Goal: Task Accomplishment & Management: Manage account settings

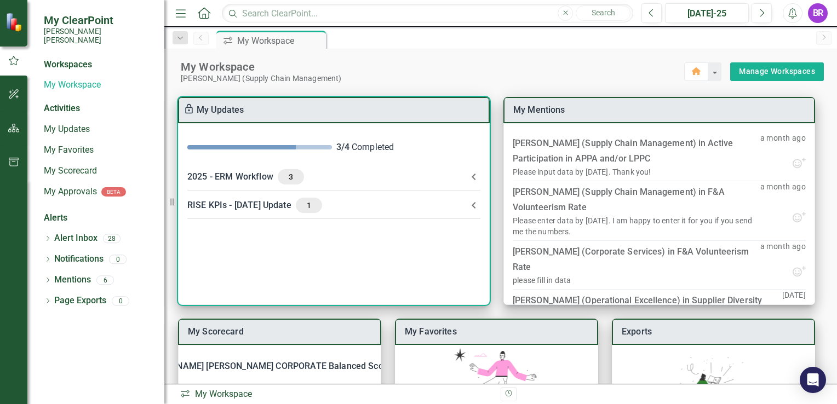
click at [476, 209] on icon at bounding box center [473, 205] width 13 height 13
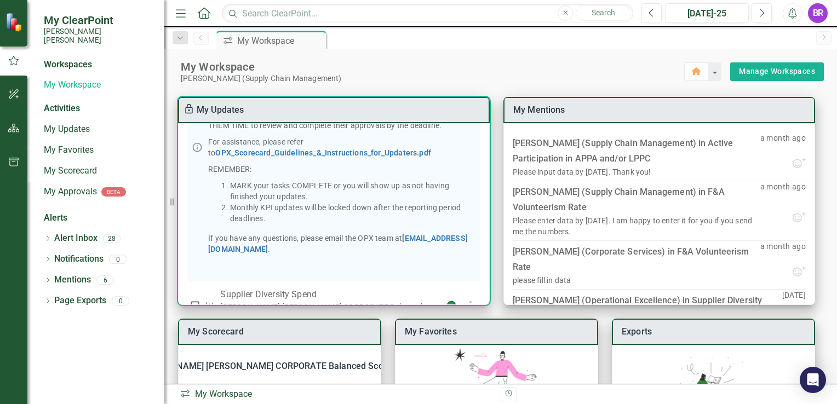
scroll to position [258, 0]
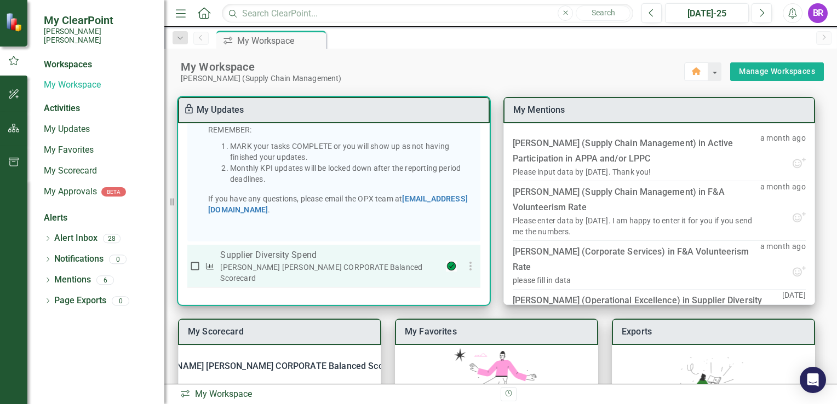
click at [347, 262] on p "Supplier Diversity Spend" at bounding box center [329, 255] width 218 height 13
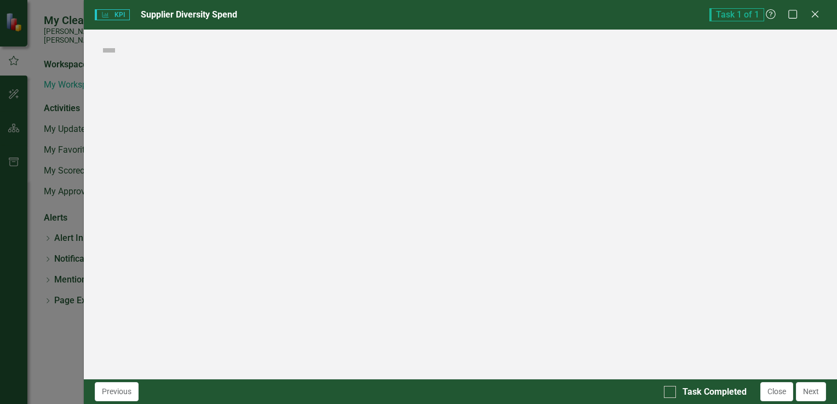
click at [346, 269] on div "KPI KPI Supplier Diversity Spend Task 1 of 1 Help Maximize Close Score: N/A Com…" at bounding box center [418, 202] width 837 height 404
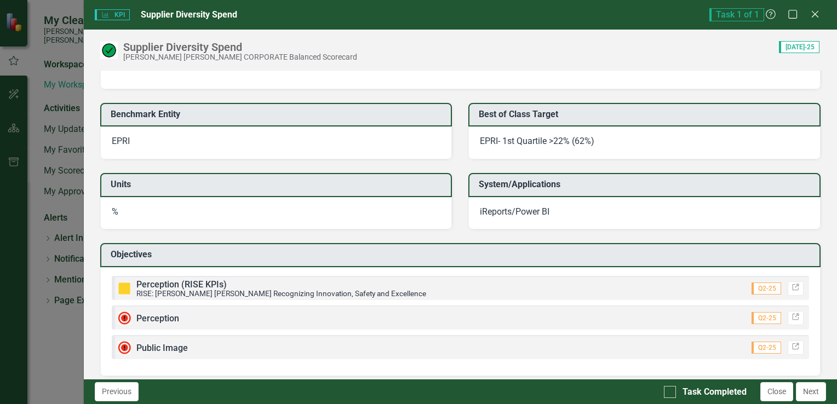
scroll to position [987, 0]
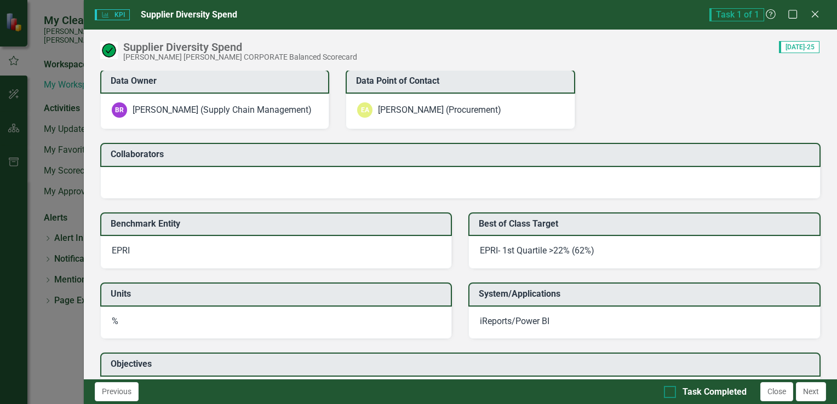
click at [676, 393] on div "Task Completed" at bounding box center [705, 392] width 83 height 13
click at [671, 393] on input "Task Completed" at bounding box center [667, 389] width 7 height 7
checkbox input "true"
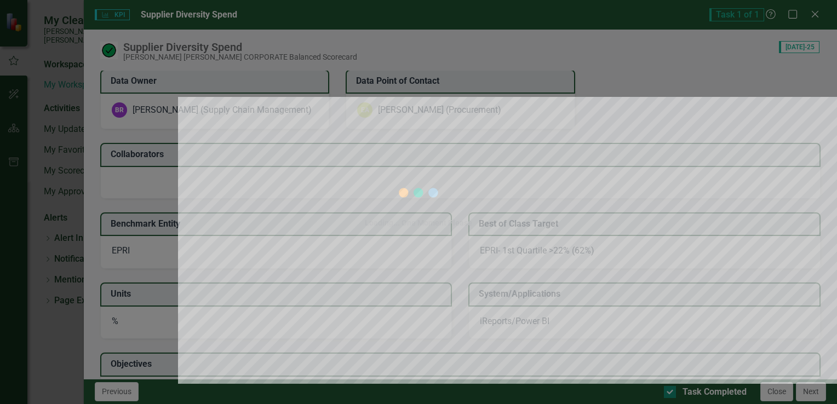
click at [669, 392] on div "Loading... One Moment Please" at bounding box center [418, 202] width 837 height 404
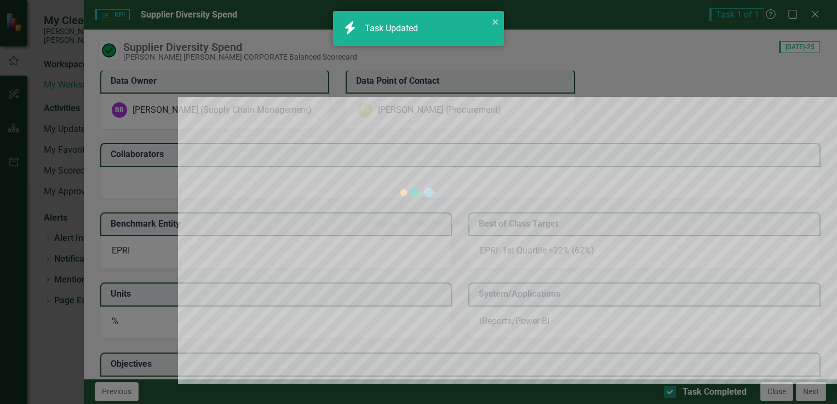
checkbox input "true"
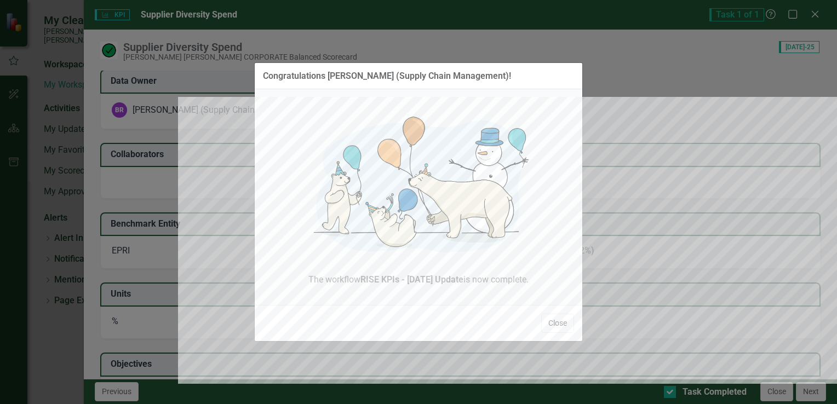
click at [553, 323] on button "Close" at bounding box center [557, 323] width 33 height 19
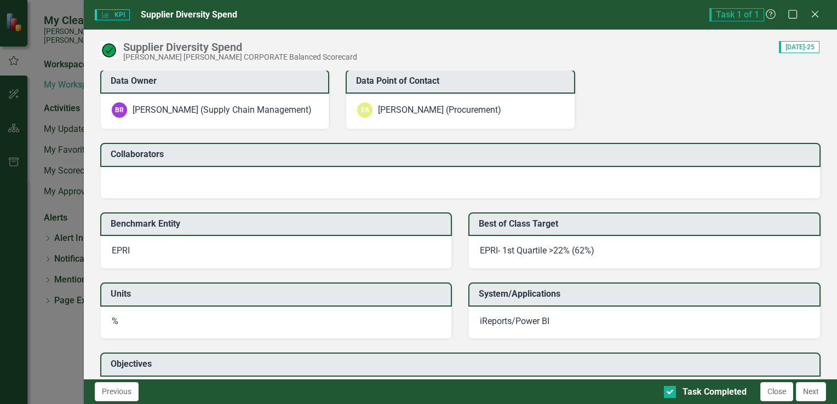
click at [812, 24] on div "KPI KPI Supplier Diversity Spend Task 1 of 1 Help Maximize Close" at bounding box center [460, 15] width 753 height 30
click at [813, 16] on icon at bounding box center [814, 14] width 8 height 8
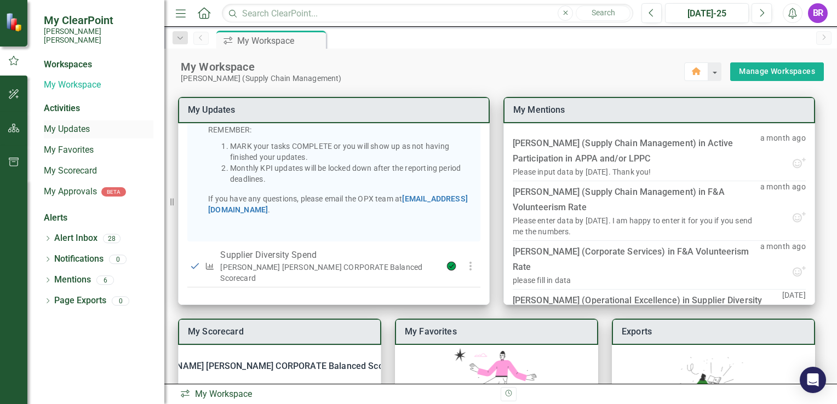
drag, startPoint x: 69, startPoint y: 119, endPoint x: 78, endPoint y: 119, distance: 9.3
click at [69, 123] on link "My Updates" at bounding box center [99, 129] width 110 height 13
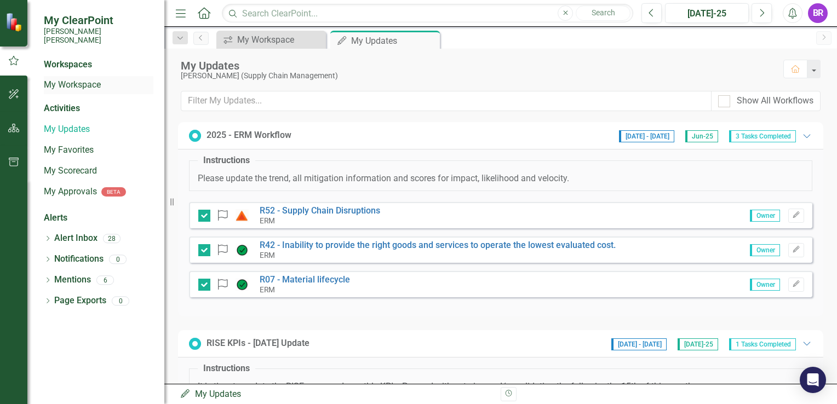
click at [59, 79] on link "My Workspace" at bounding box center [99, 85] width 110 height 13
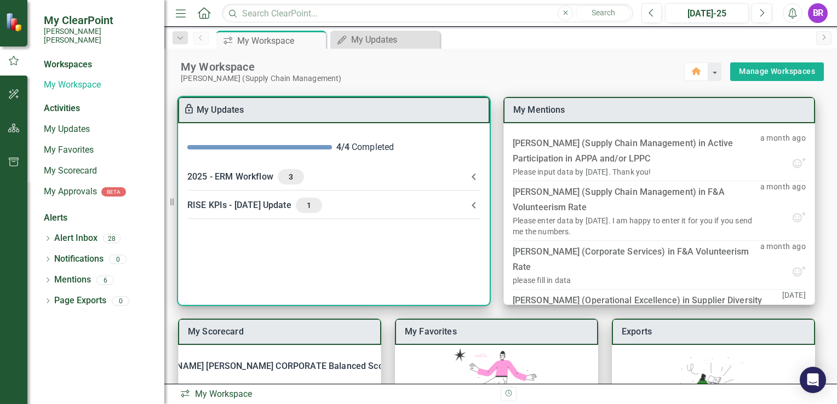
click at [474, 182] on icon at bounding box center [473, 176] width 13 height 13
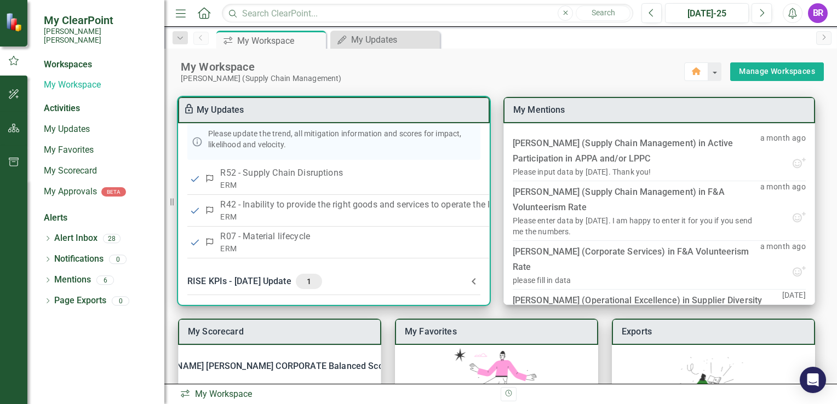
scroll to position [83, 0]
click at [471, 277] on icon at bounding box center [473, 281] width 13 height 13
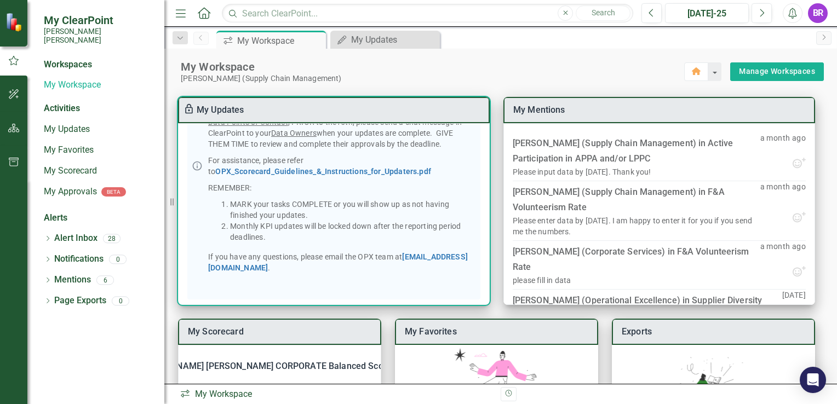
scroll to position [418, 0]
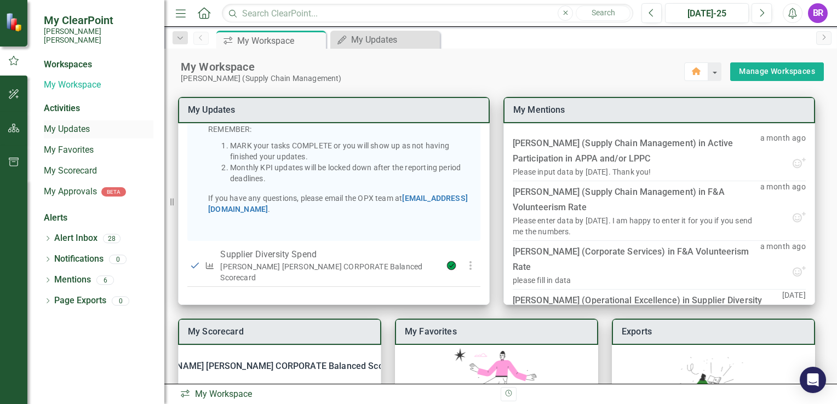
click at [80, 124] on link "My Updates" at bounding box center [99, 129] width 110 height 13
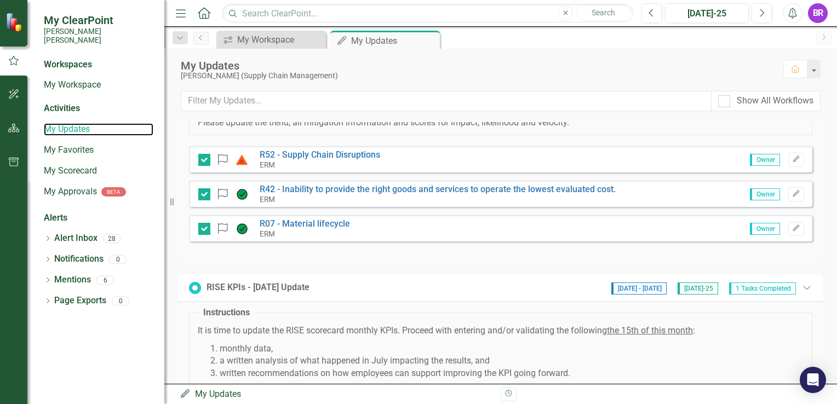
scroll to position [47, 0]
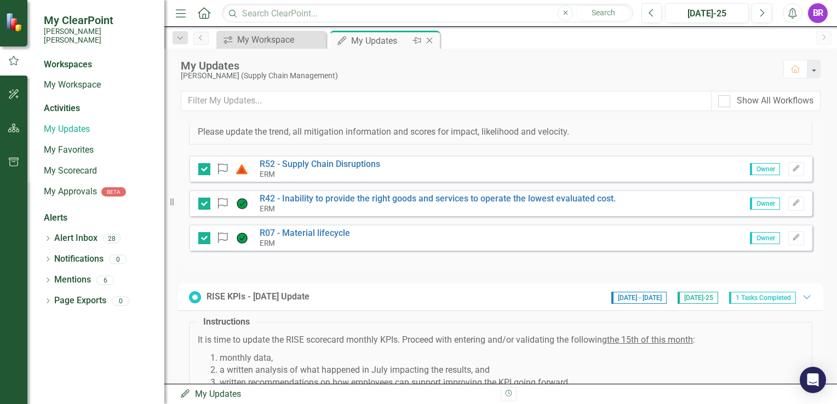
click at [347, 41] on icon "My Updates" at bounding box center [341, 40] width 11 height 9
click at [263, 36] on div "My Workspace" at bounding box center [273, 40] width 72 height 14
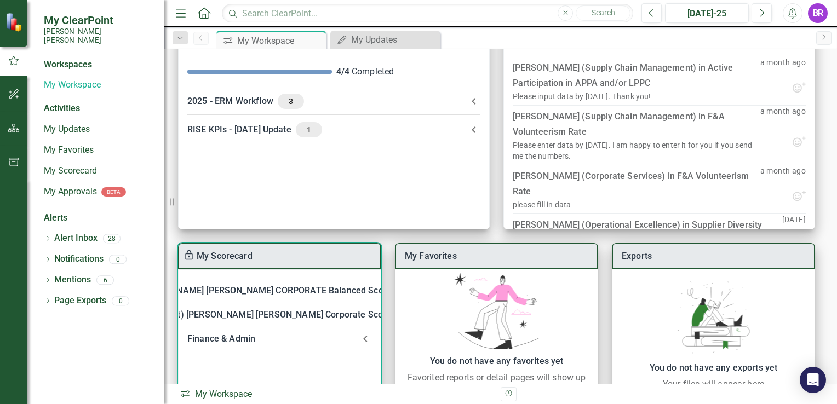
scroll to position [131, 0]
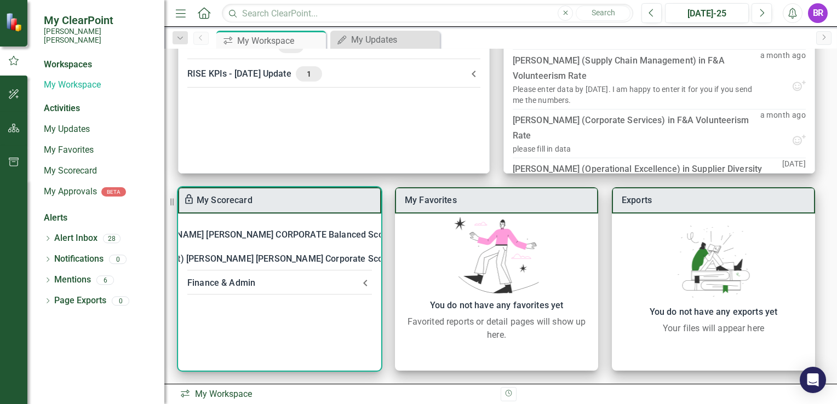
click at [309, 284] on div "Finance & Admin" at bounding box center [272, 282] width 171 height 15
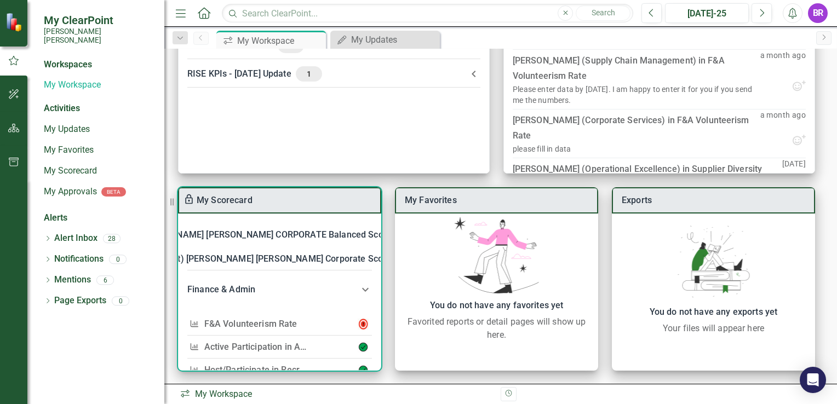
scroll to position [55, 0]
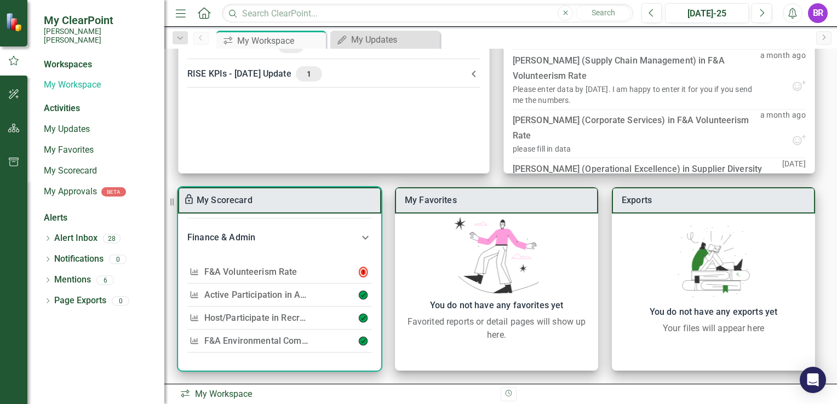
click at [305, 268] on div "F&A Volunteerism Rate" at bounding box center [255, 271] width 103 height 15
click at [283, 270] on link "F&A Volunteerism Rate" at bounding box center [250, 272] width 93 height 10
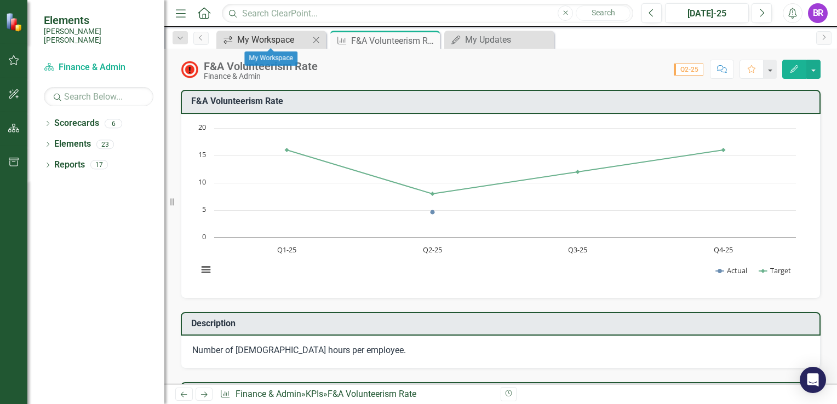
click at [296, 36] on div "My Workspace" at bounding box center [273, 40] width 72 height 14
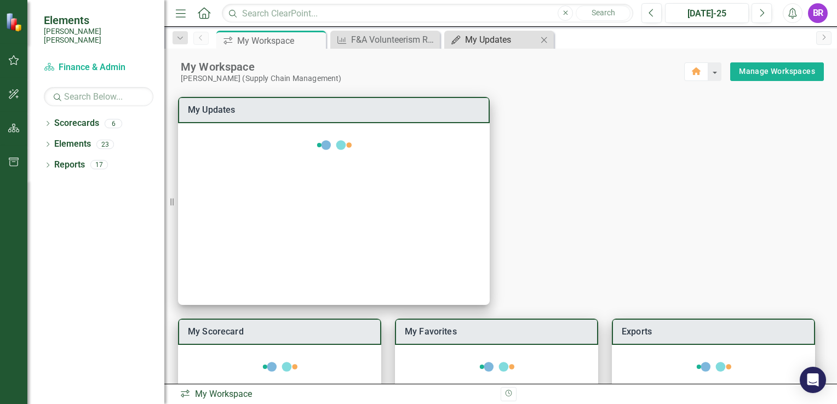
click at [476, 44] on div "My Updates" at bounding box center [501, 40] width 72 height 14
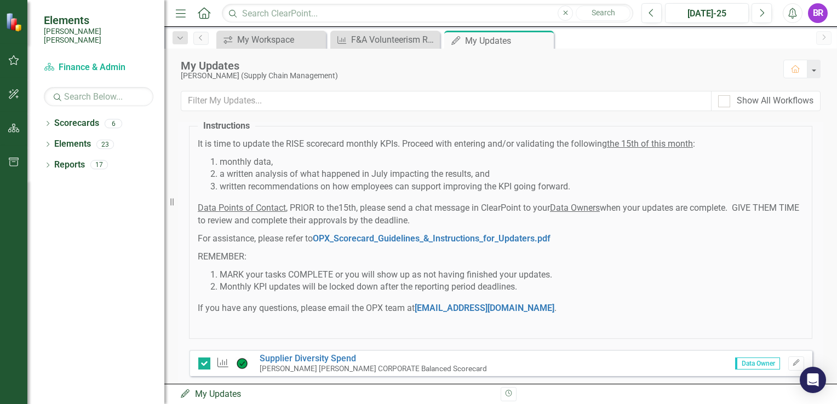
scroll to position [266, 0]
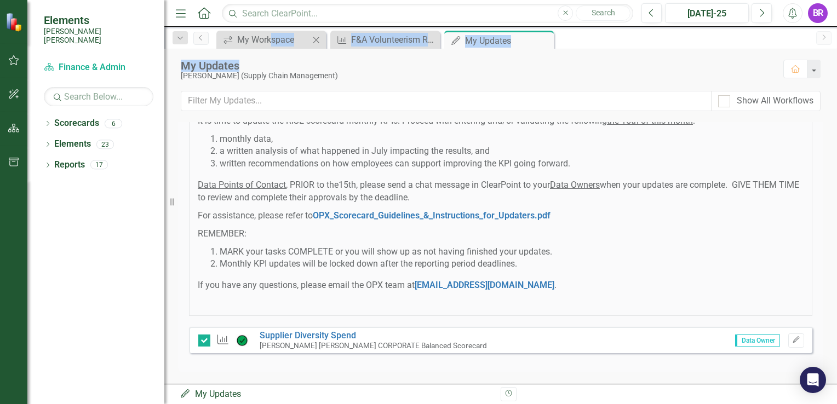
click at [270, 47] on div "Menu Home Search Close Search Previous [DATE]-25 Next Alerts BR User Edit Profi…" at bounding box center [500, 202] width 672 height 404
drag, startPoint x: 270, startPoint y: 47, endPoint x: 261, endPoint y: 40, distance: 11.7
click at [261, 40] on div "My Workspace" at bounding box center [273, 40] width 72 height 14
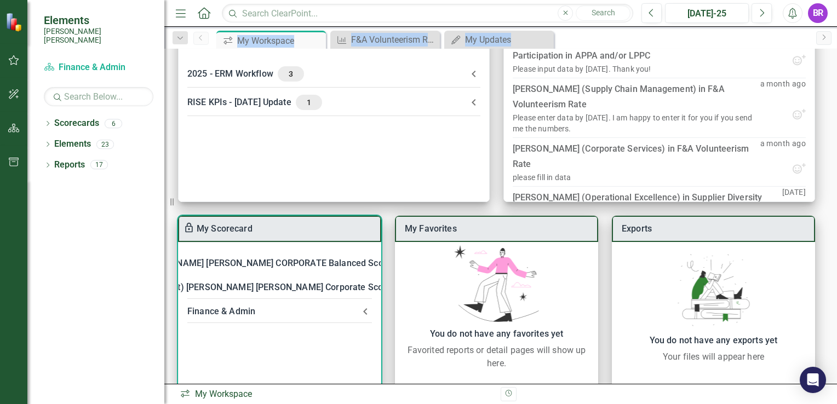
scroll to position [131, 0]
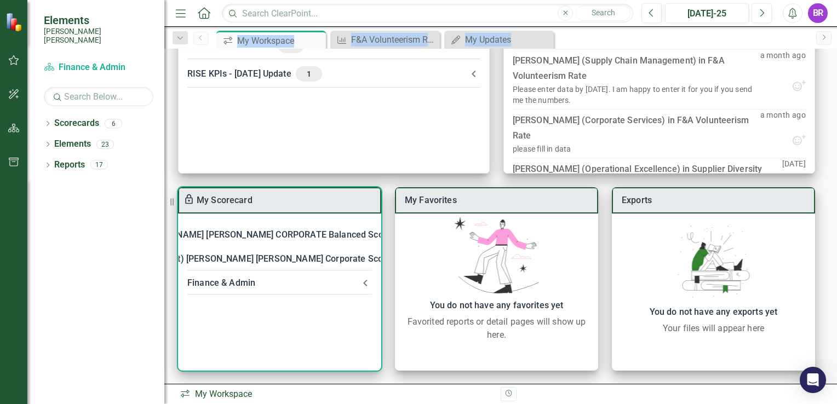
click at [230, 283] on div "Finance & Admin" at bounding box center [272, 282] width 171 height 15
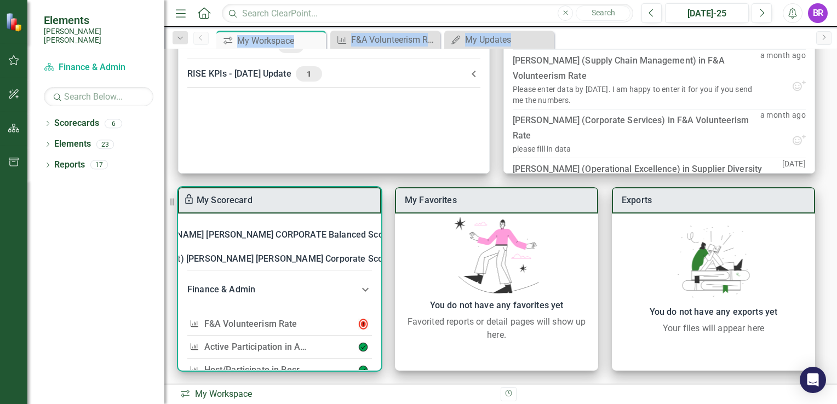
scroll to position [55, 0]
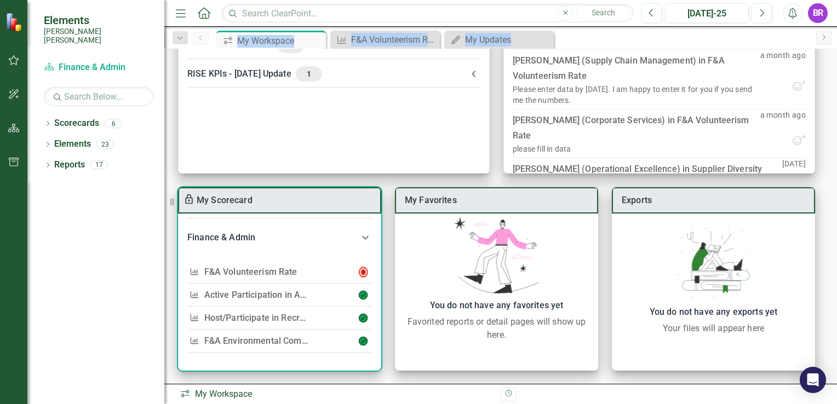
click at [241, 292] on link "Active Participation in APPA and/or LPPC" at bounding box center [287, 295] width 166 height 10
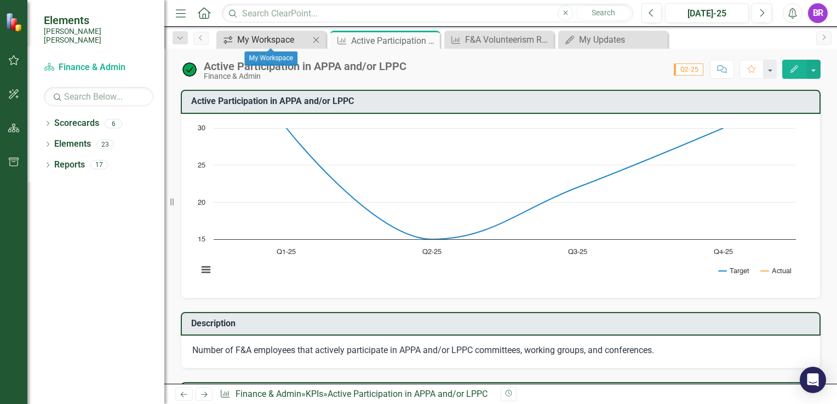
click at [261, 41] on div "My Workspace" at bounding box center [273, 40] width 72 height 14
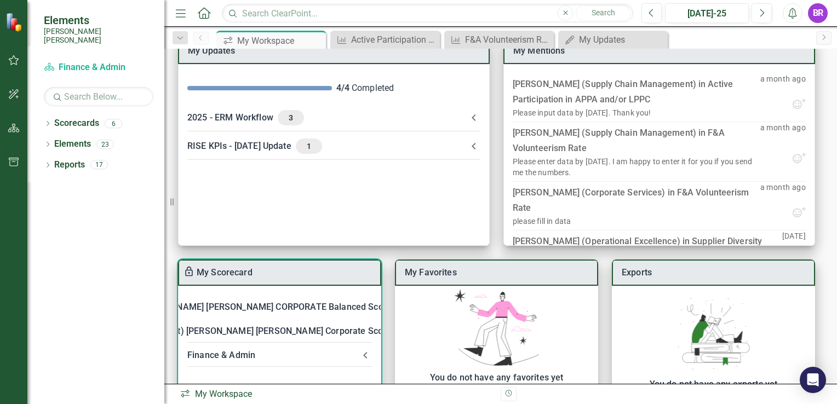
scroll to position [131, 0]
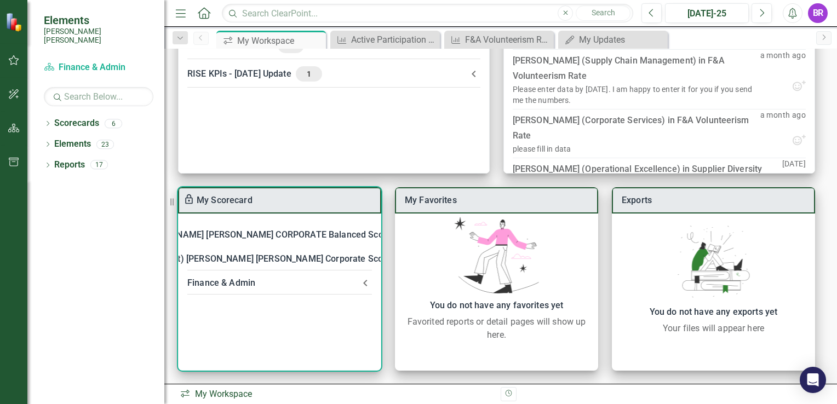
click at [256, 287] on div "Finance & Admin" at bounding box center [272, 282] width 171 height 15
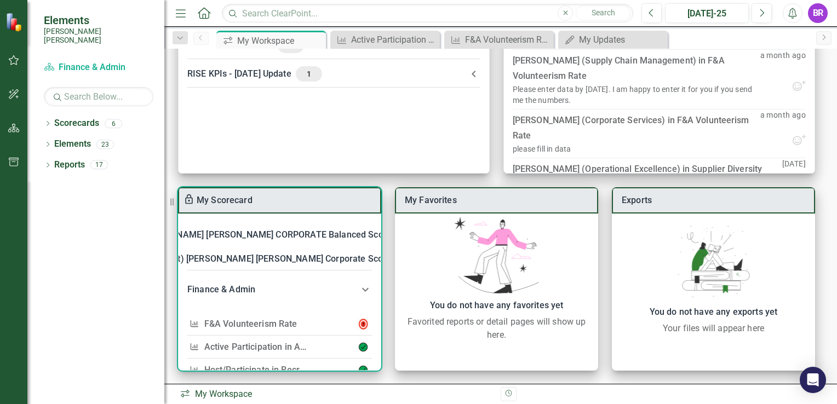
scroll to position [55, 0]
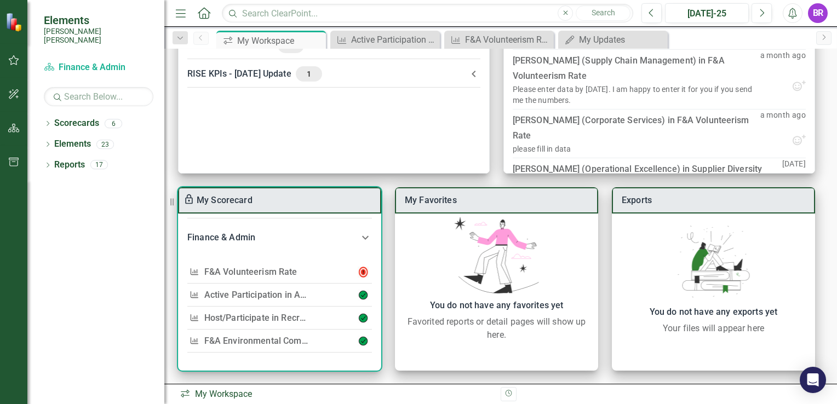
click at [286, 316] on link "Host/Participate in Recruiting Events" at bounding box center [277, 318] width 147 height 10
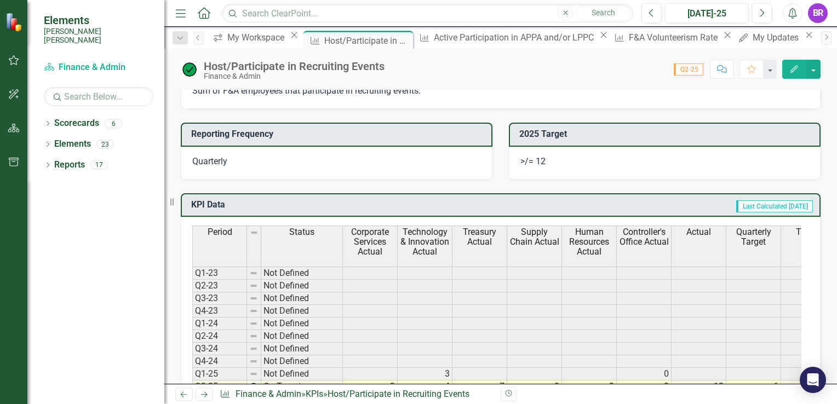
scroll to position [383, 0]
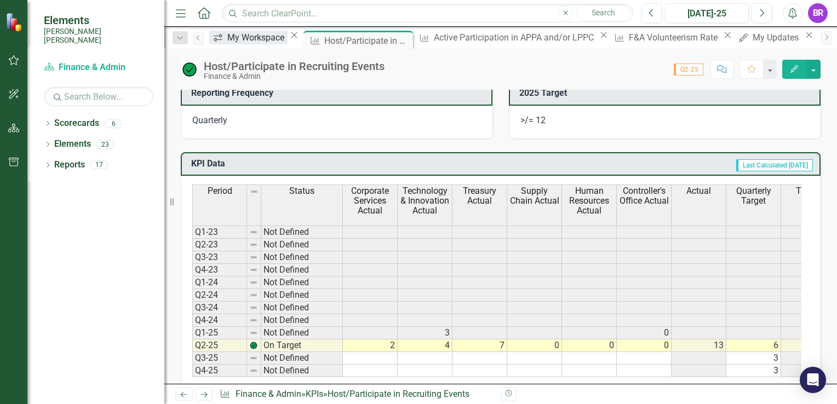
click at [263, 42] on div "My Workspace" at bounding box center [257, 38] width 60 height 14
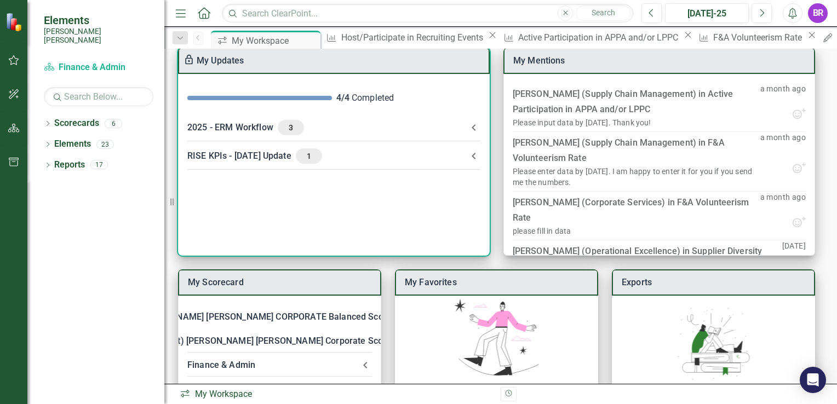
scroll to position [131, 0]
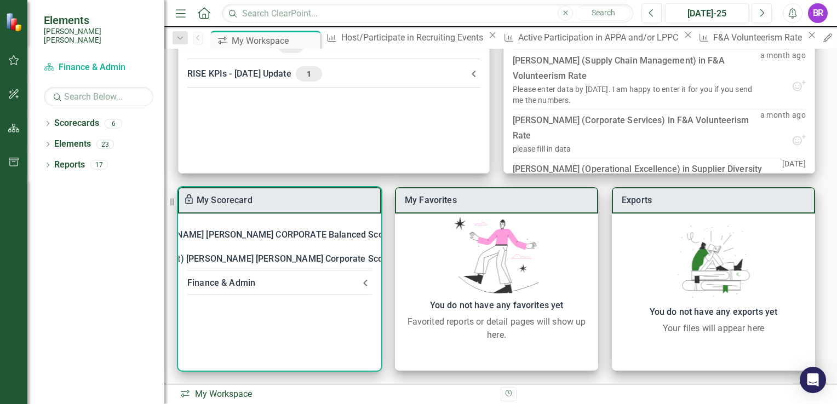
click at [256, 283] on div "Finance & Admin" at bounding box center [272, 282] width 171 height 15
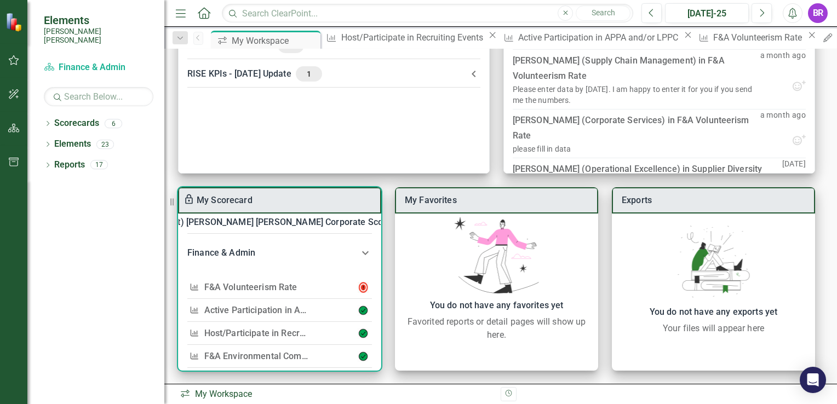
scroll to position [55, 0]
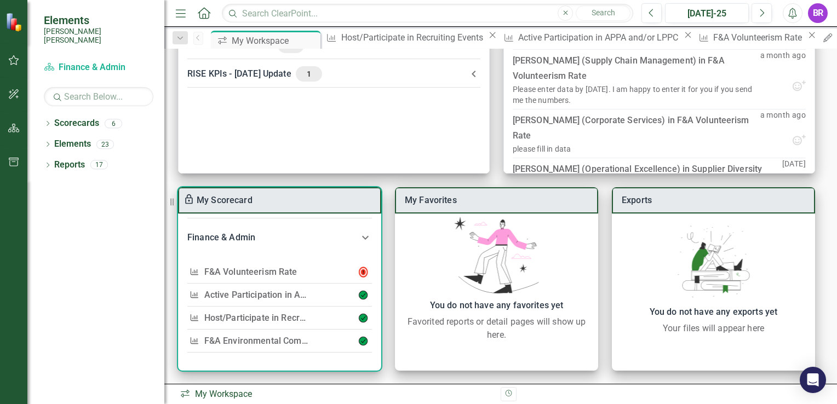
click at [272, 343] on div "F&A Environmental Compliance" at bounding box center [255, 340] width 103 height 15
click at [272, 336] on link "F&A Environmental Compliance" at bounding box center [267, 341] width 126 height 10
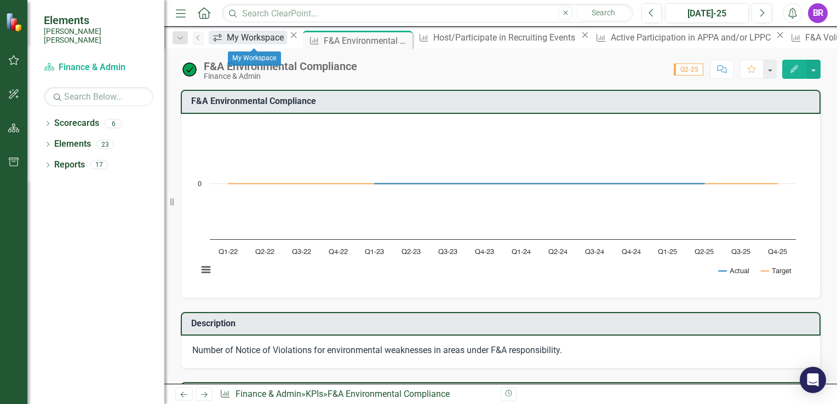
click at [237, 43] on link "icon.workspace My Workspace" at bounding box center [248, 38] width 78 height 14
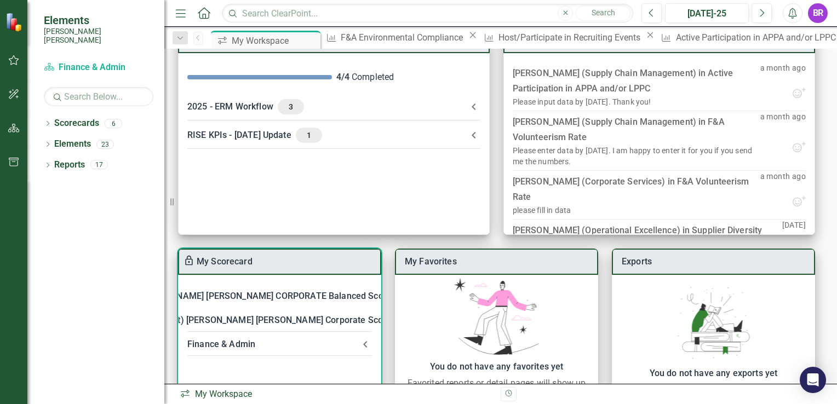
scroll to position [131, 0]
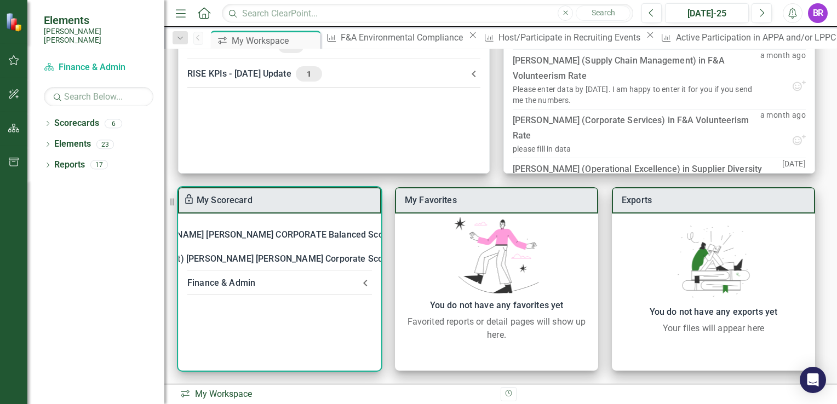
click at [307, 234] on div "[PERSON_NAME] [PERSON_NAME] CORPORATE Balanced Scorecard" at bounding box center [272, 234] width 273 height 15
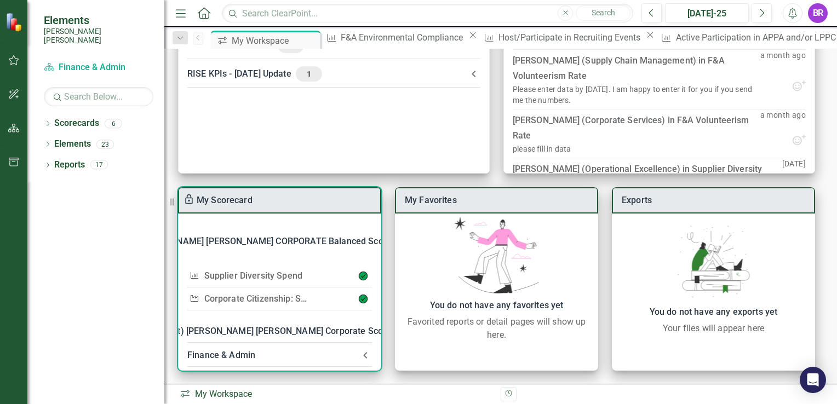
click at [295, 296] on link "Corporate Citizenship: Supplier Diversity" at bounding box center [285, 299] width 162 height 10
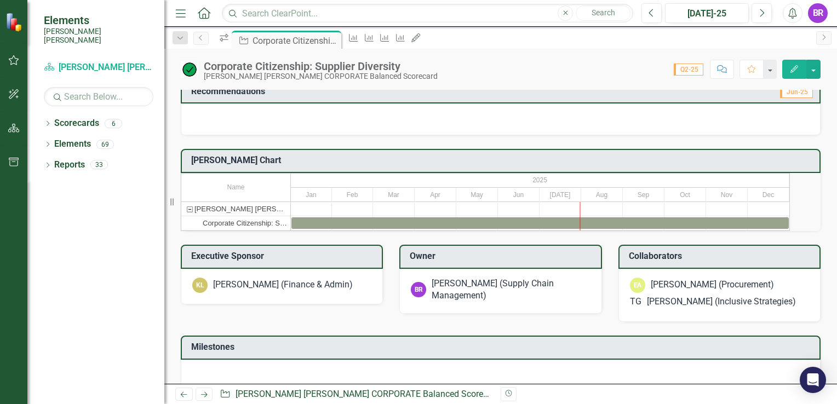
scroll to position [427, 0]
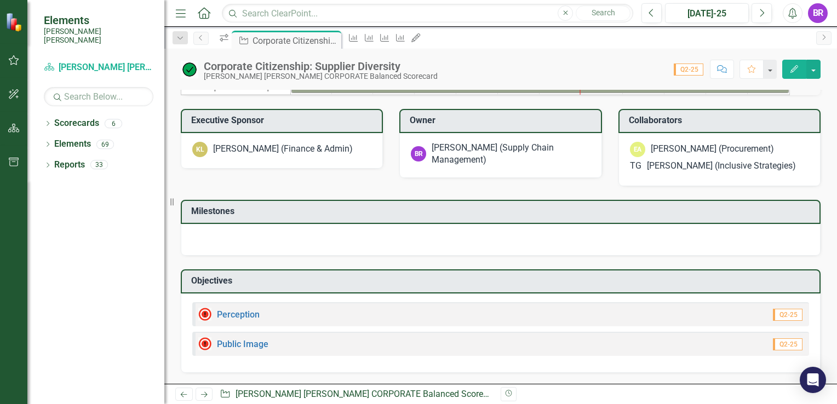
click at [295, 319] on div "Perception Q2-25" at bounding box center [500, 314] width 617 height 24
click at [272, 321] on div "Perception Q2-25" at bounding box center [500, 314] width 617 height 24
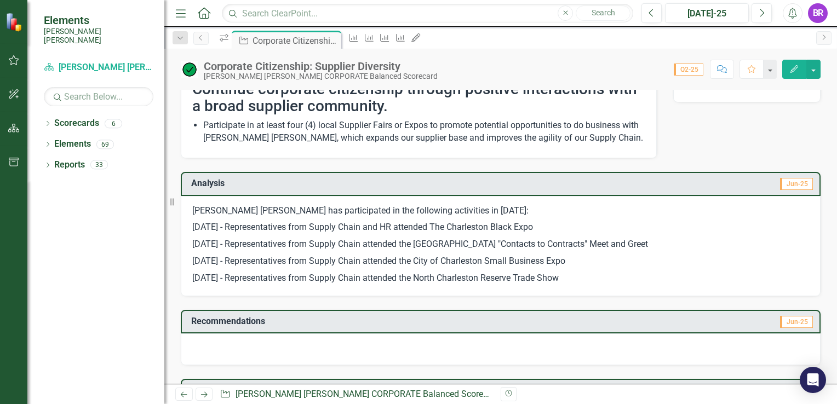
scroll to position [0, 0]
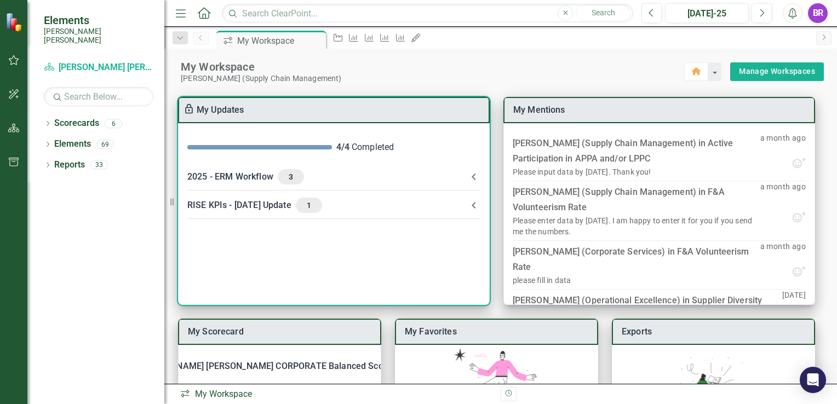
click at [471, 203] on icon at bounding box center [473, 205] width 13 height 13
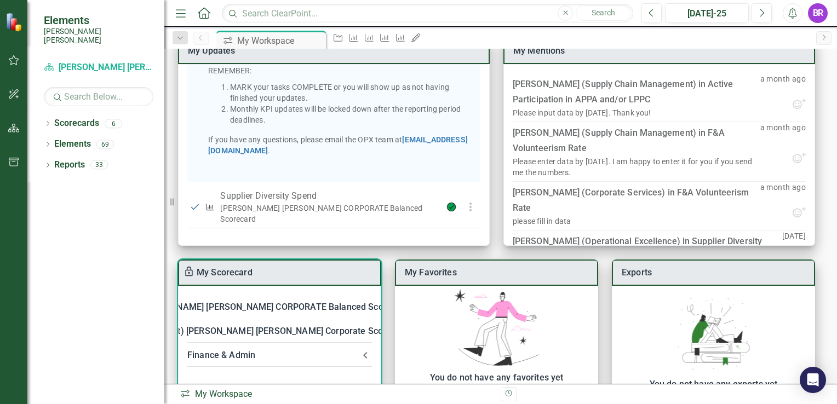
scroll to position [131, 0]
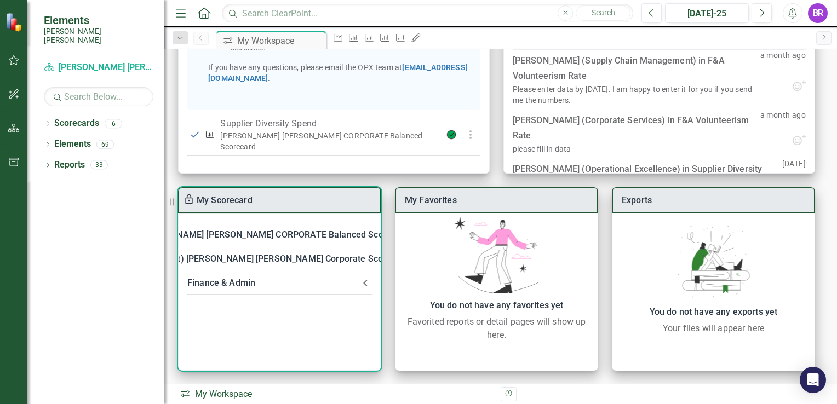
click at [246, 286] on div "Finance & Admin" at bounding box center [272, 282] width 171 height 15
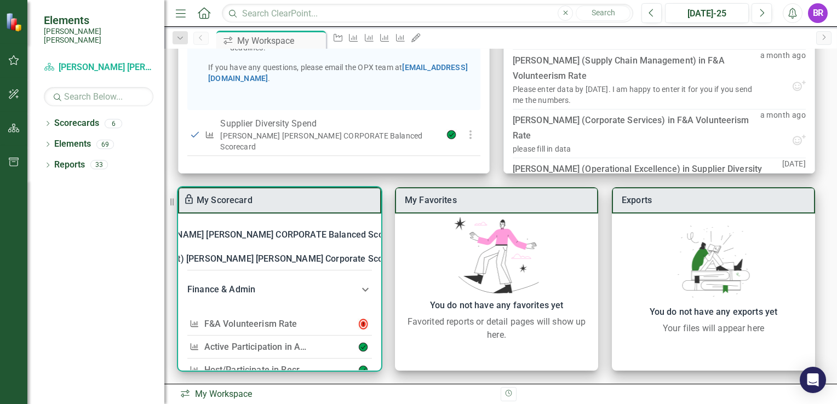
scroll to position [55, 0]
